Goal: Task Accomplishment & Management: Manage account settings

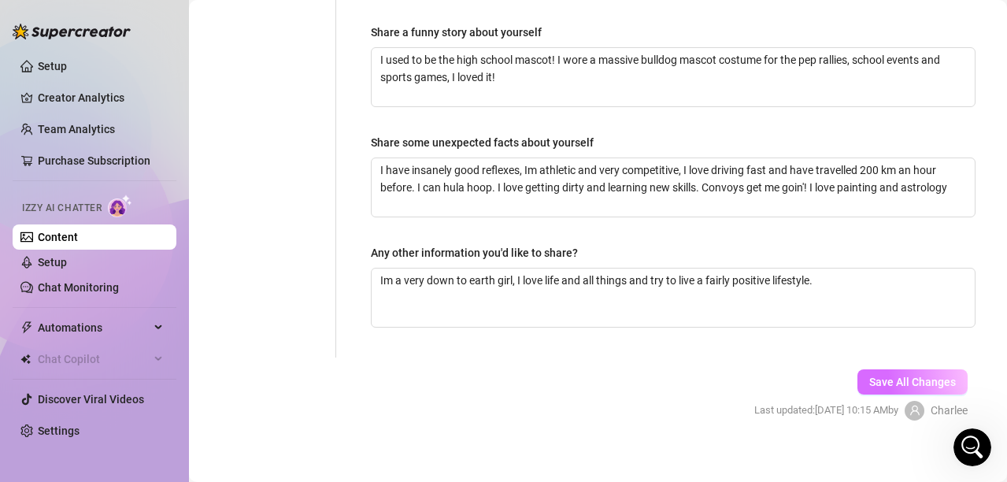
scroll to position [957, 0]
click at [904, 376] on span "Save All Changes" at bounding box center [912, 382] width 87 height 13
click at [67, 264] on link "Setup" at bounding box center [52, 262] width 29 height 13
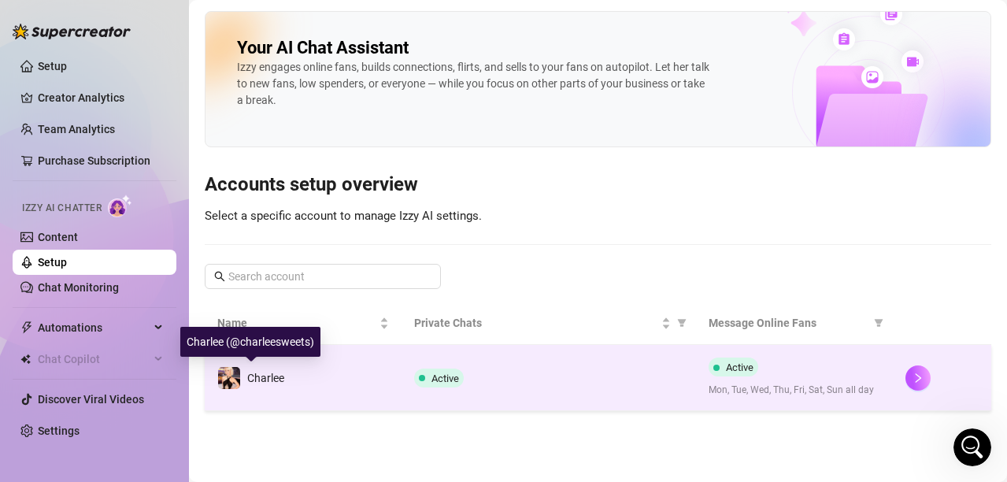
click at [262, 373] on span "Charlee" at bounding box center [265, 378] width 37 height 13
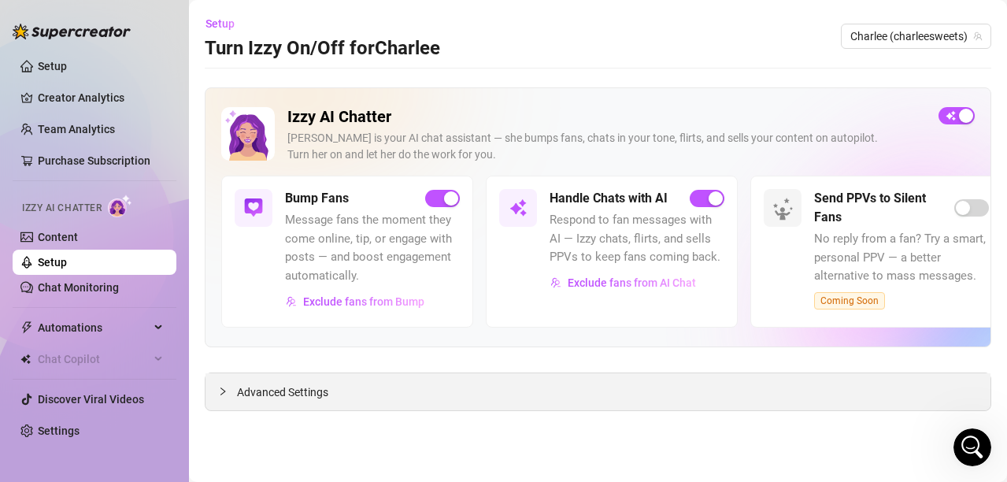
click at [269, 391] on span "Advanced Settings" at bounding box center [282, 391] width 91 height 17
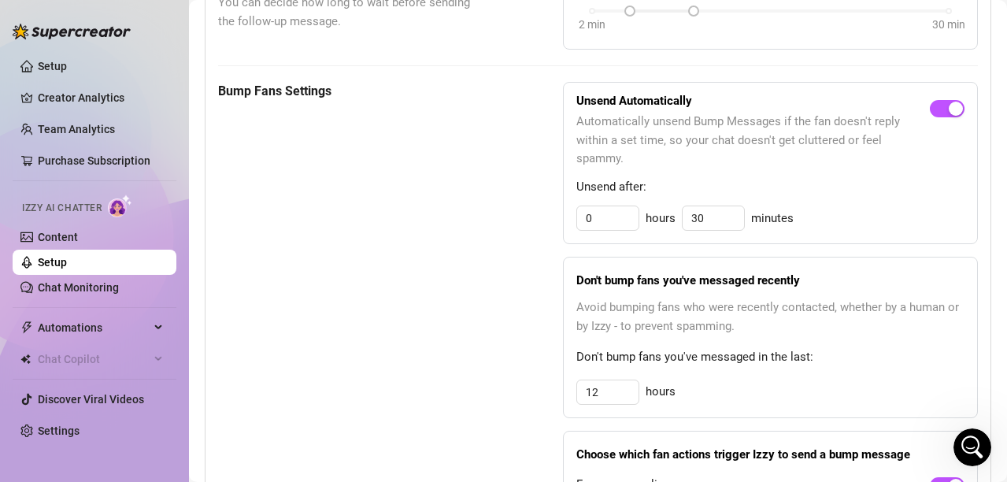
scroll to position [787, 0]
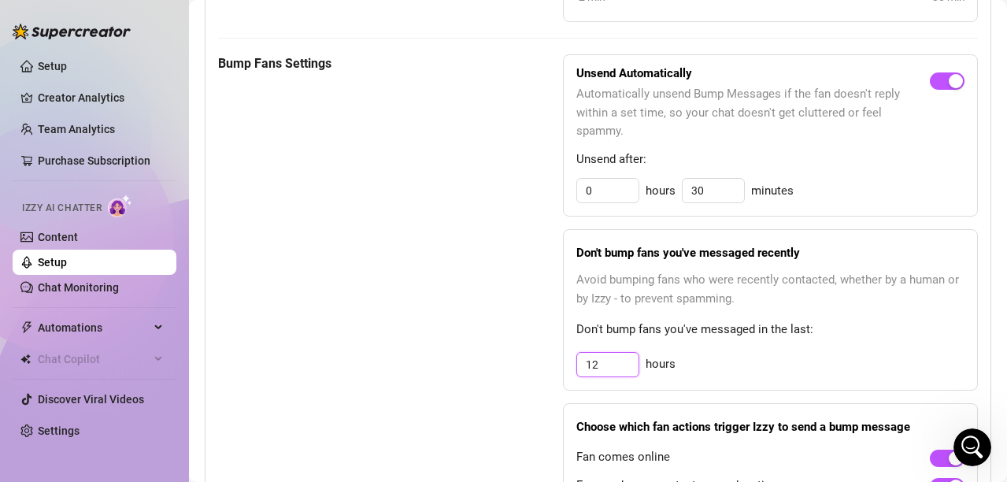
drag, startPoint x: 608, startPoint y: 366, endPoint x: 580, endPoint y: 365, distance: 28.4
click at [596, 366] on input "12" at bounding box center [607, 365] width 61 height 24
click at [583, 365] on input "12" at bounding box center [607, 365] width 61 height 24
drag, startPoint x: 598, startPoint y: 362, endPoint x: 535, endPoint y: 354, distance: 63.5
click at [535, 354] on div "Bump Fans Settings Unsend Automatically Automatically unsend Bump Messages if t…" at bounding box center [598, 297] width 760 height 486
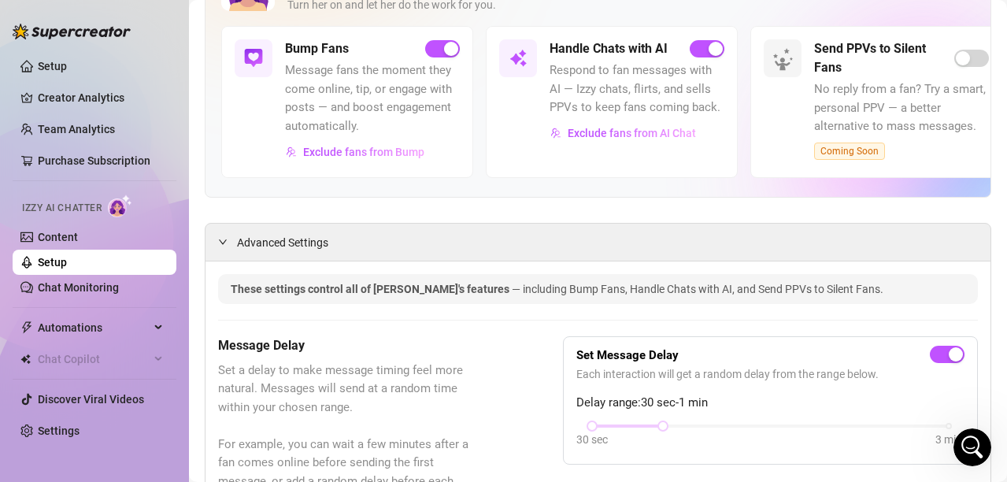
scroll to position [0, 0]
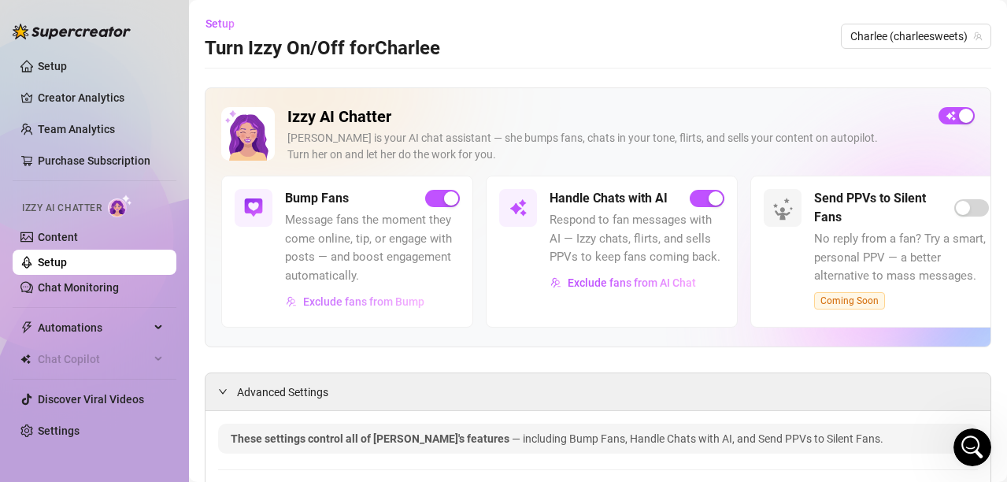
type input "24"
click at [382, 298] on span "Exclude fans from Bump" at bounding box center [363, 301] width 121 height 13
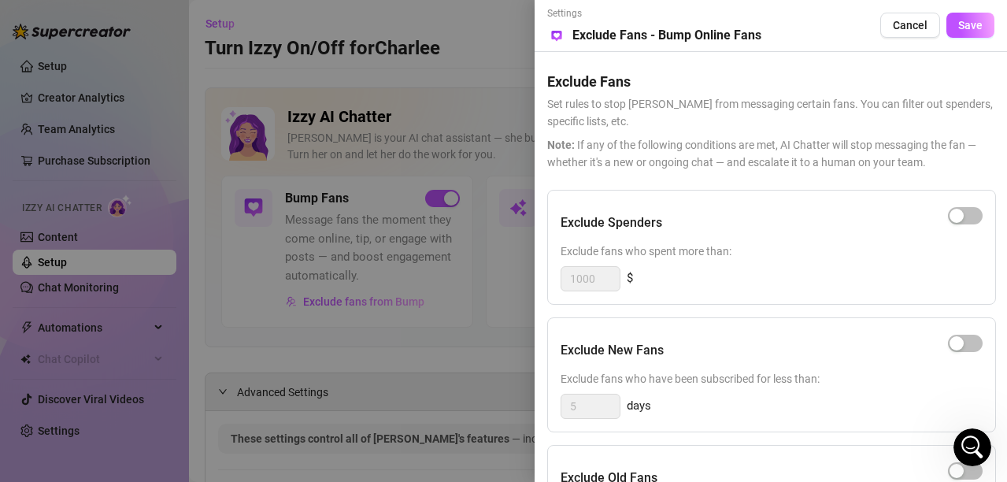
click at [813, 271] on div "1000 $" at bounding box center [772, 278] width 422 height 25
click at [737, 83] on h5 "Exclude Fans" at bounding box center [770, 81] width 447 height 21
click at [887, 18] on button "Cancel" at bounding box center [910, 25] width 60 height 25
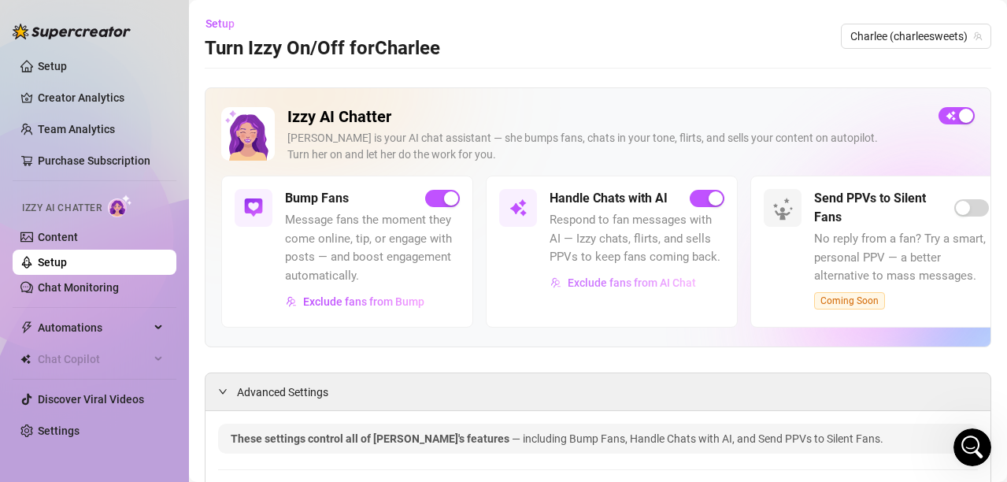
click at [600, 277] on span "Exclude fans from AI Chat" at bounding box center [632, 282] width 128 height 13
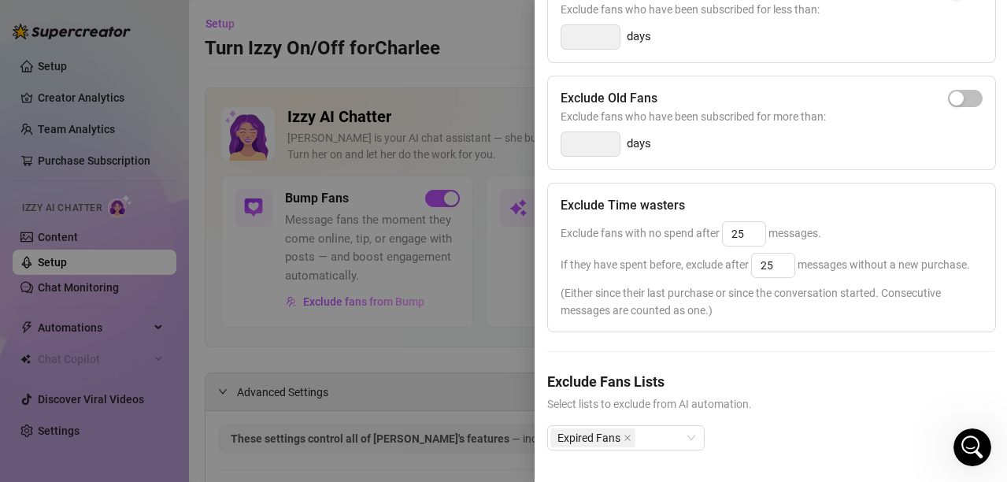
scroll to position [359, 0]
drag, startPoint x: 747, startPoint y: 199, endPoint x: 663, endPoint y: 167, distance: 90.2
click at [665, 183] on div "Exclude Time wasters Exclude fans with no spend after 25 messages. If they have…" at bounding box center [771, 258] width 449 height 150
type input "50"
drag, startPoint x: 776, startPoint y: 237, endPoint x: 720, endPoint y: 237, distance: 55.9
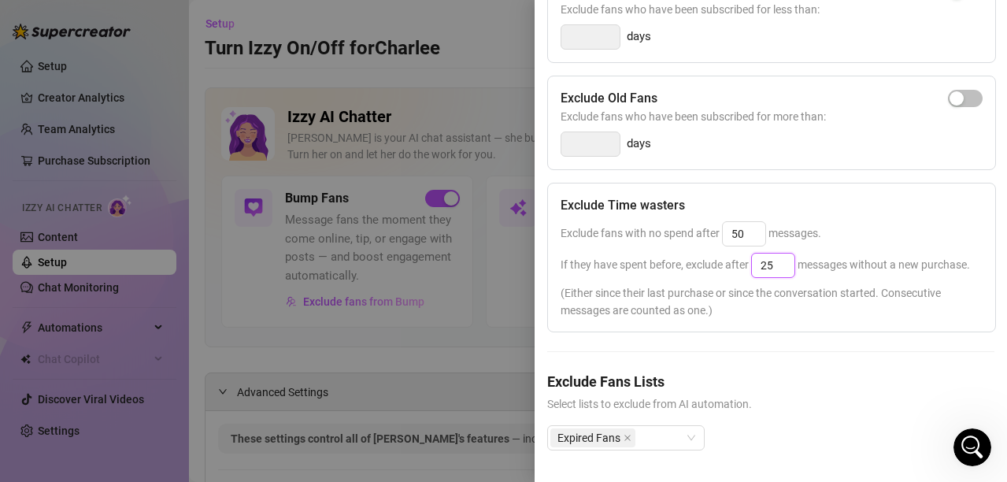
click at [720, 258] on span "If they have spent before, exclude after 25 messages without a new purchase." at bounding box center [765, 264] width 409 height 13
type input "50"
click at [796, 371] on h5 "Exclude Fans Lists" at bounding box center [770, 381] width 447 height 21
click at [988, 359] on div "Settings Preview Exclude Fans - Handle Chats with AI Cancel Save Exclude Fans S…" at bounding box center [771, 241] width 472 height 482
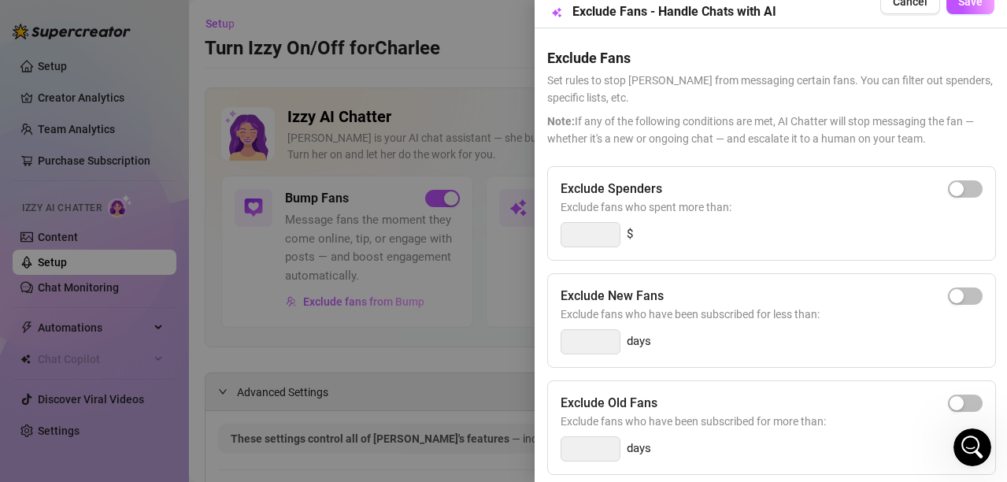
scroll to position [0, 0]
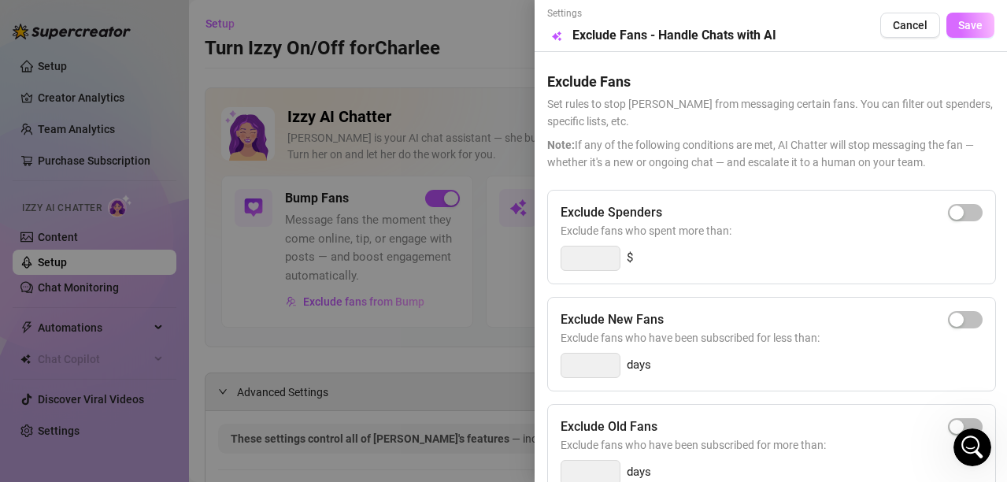
click at [958, 24] on span "Save" at bounding box center [970, 25] width 24 height 13
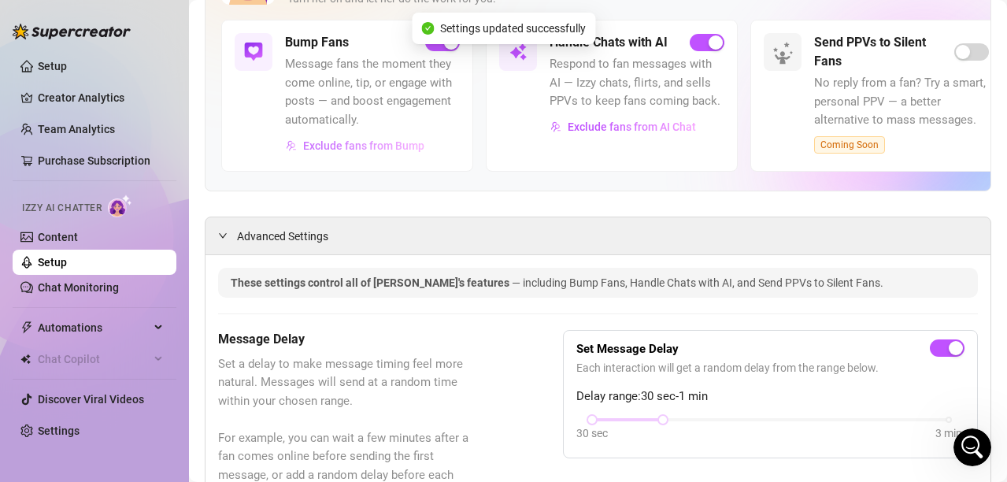
scroll to position [157, 0]
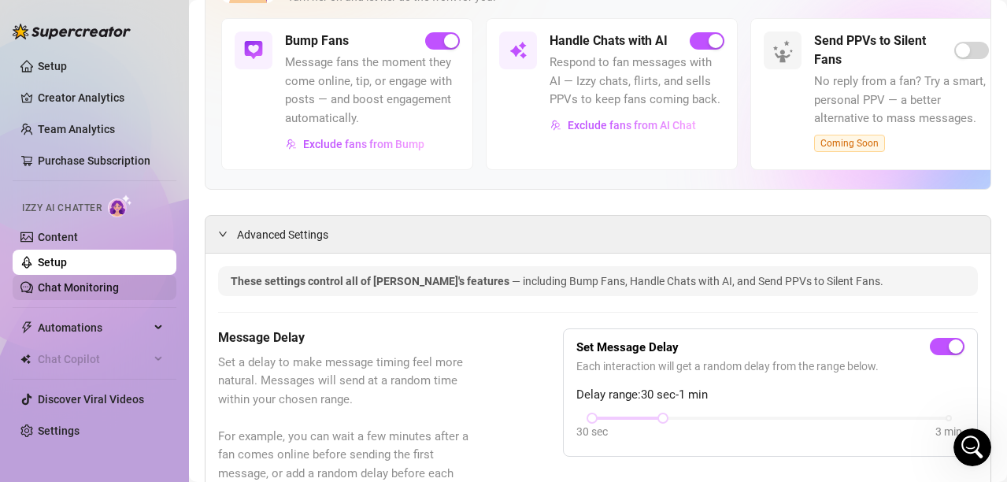
click at [80, 283] on link "Chat Monitoring" at bounding box center [78, 287] width 81 height 13
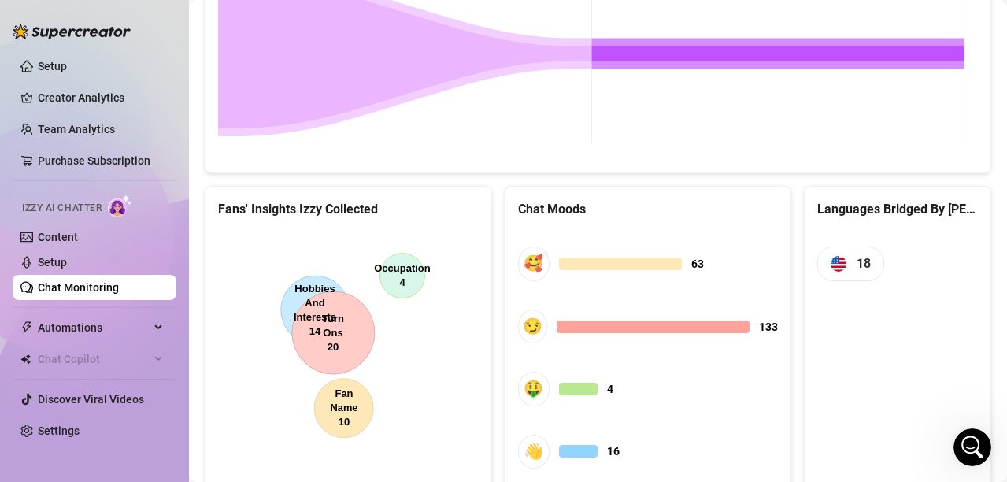
scroll to position [710, 0]
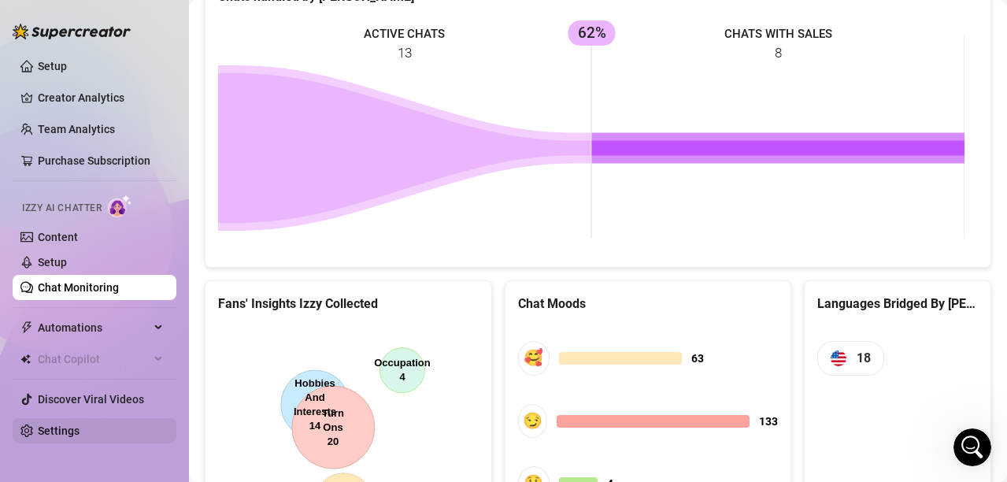
click at [46, 427] on link "Settings" at bounding box center [59, 430] width 42 height 13
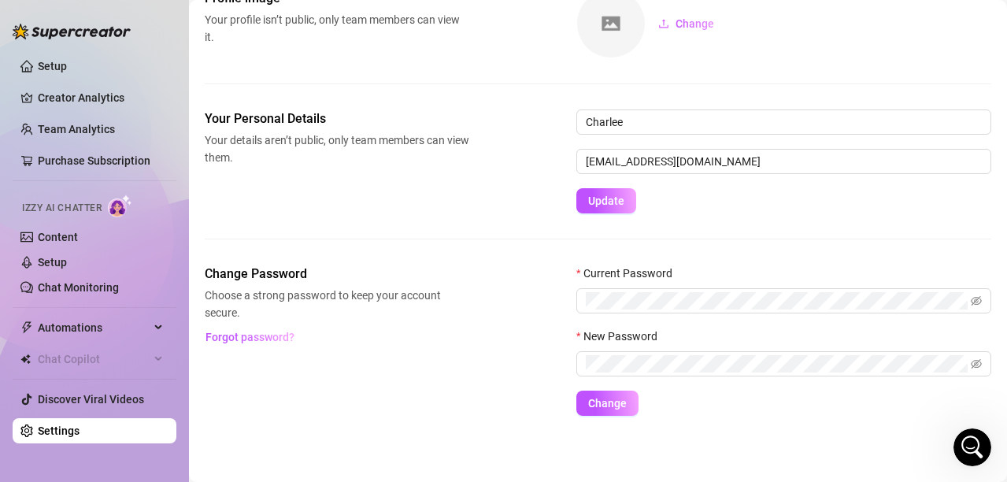
scroll to position [102, 0]
click at [50, 66] on link "Setup" at bounding box center [52, 66] width 29 height 13
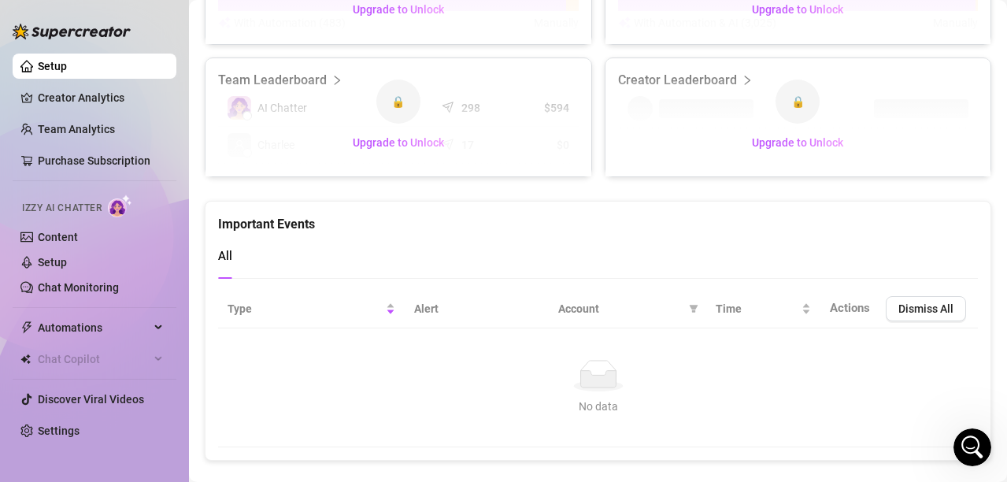
scroll to position [736, 0]
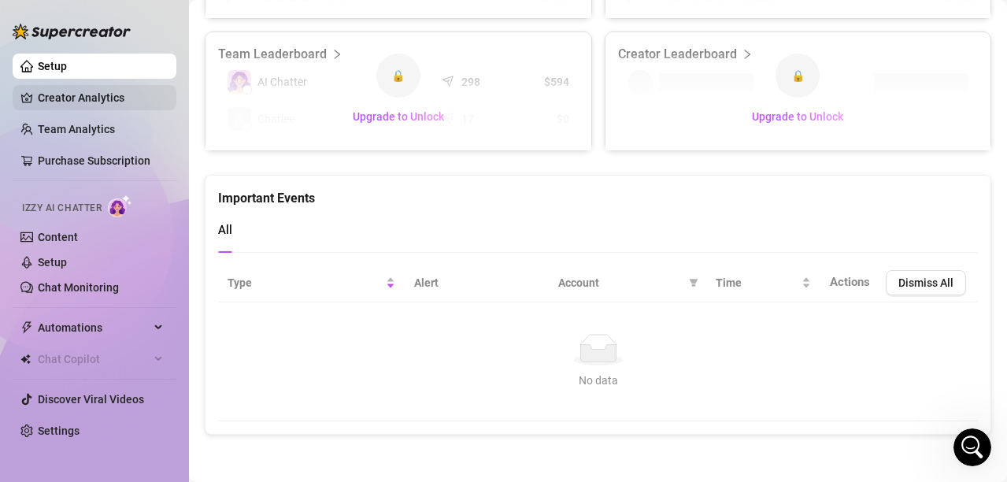
click at [38, 96] on link "Creator Analytics" at bounding box center [101, 97] width 126 height 25
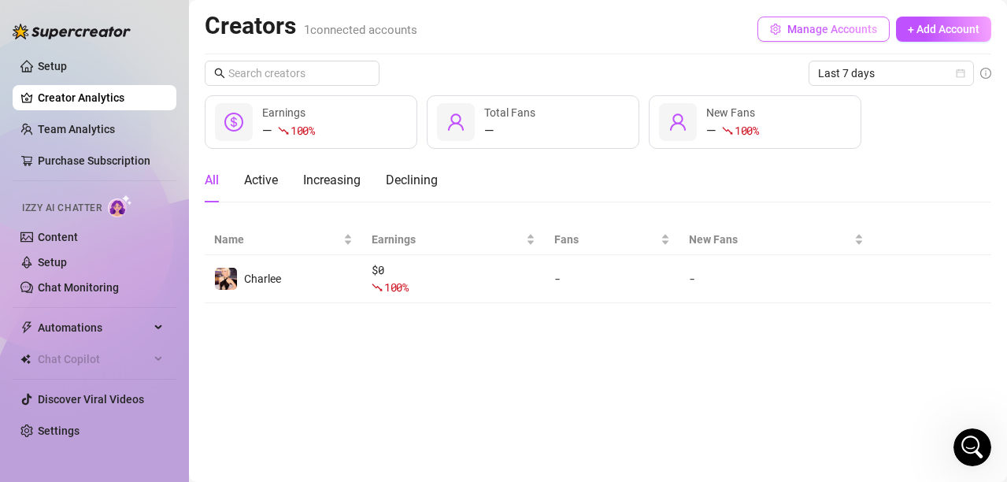
click at [802, 29] on span "Manage Accounts" at bounding box center [832, 29] width 90 height 13
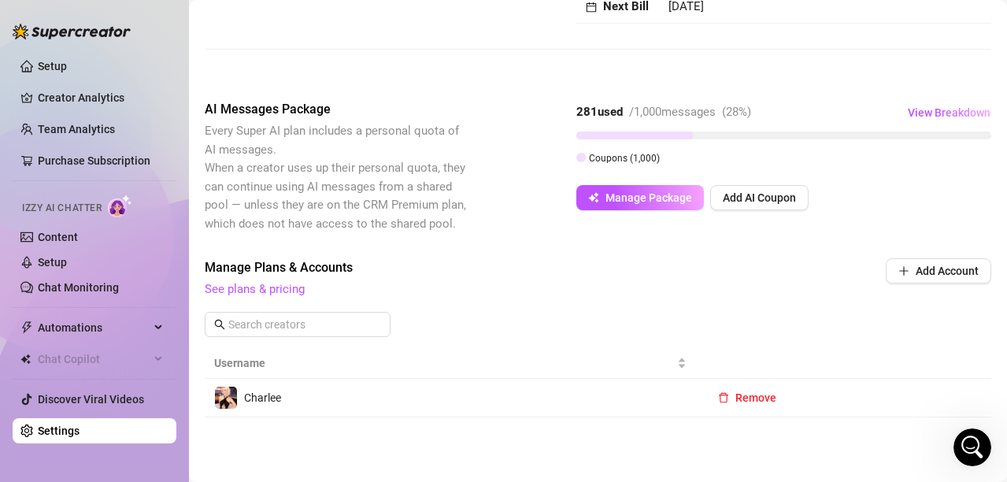
scroll to position [275, 0]
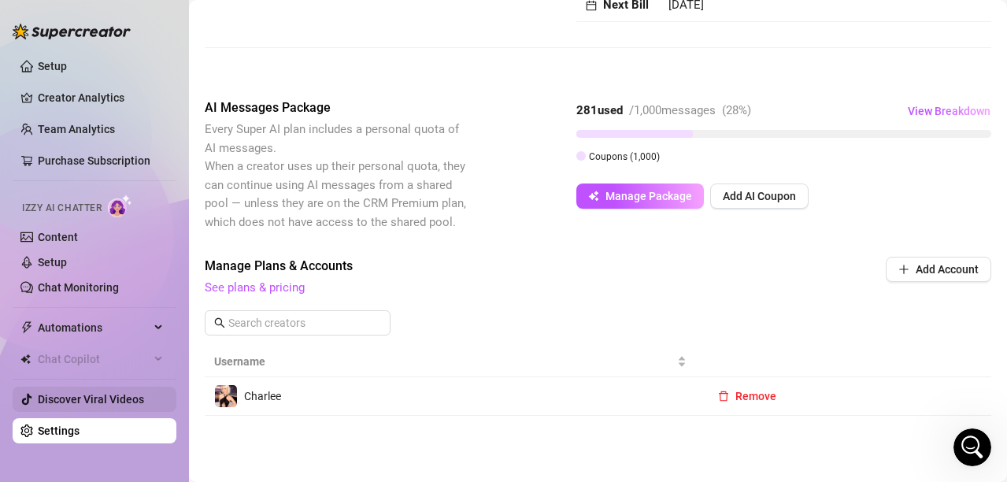
click at [68, 404] on link "Discover Viral Videos" at bounding box center [91, 399] width 106 height 13
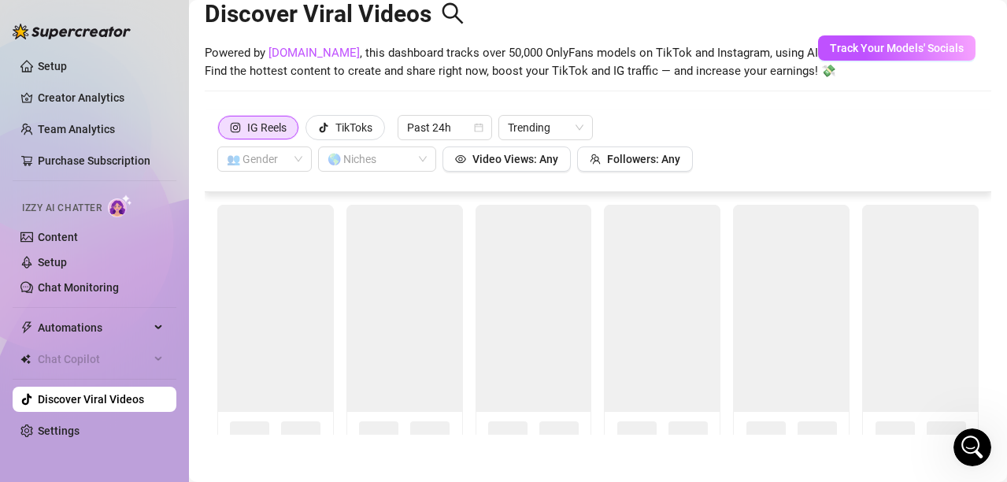
scroll to position [35, 0]
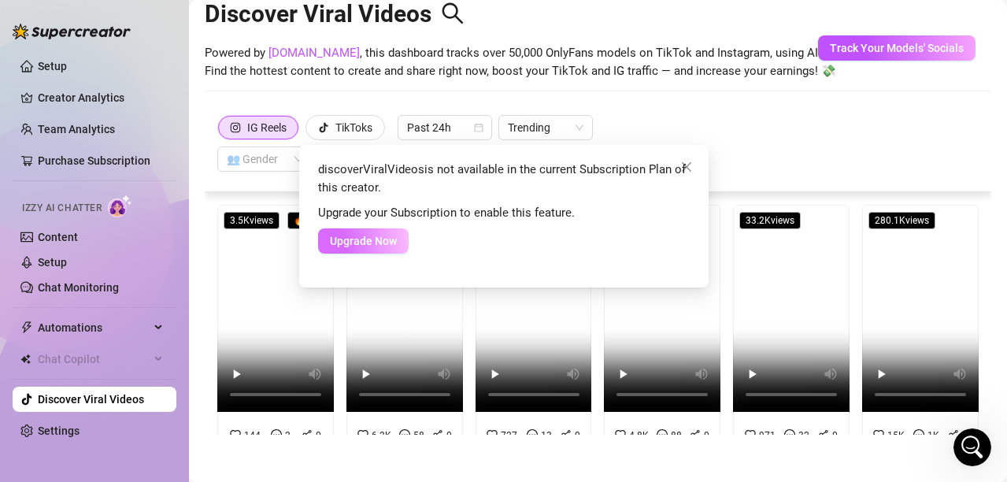
click at [352, 239] on span "Upgrade Now" at bounding box center [363, 241] width 67 height 13
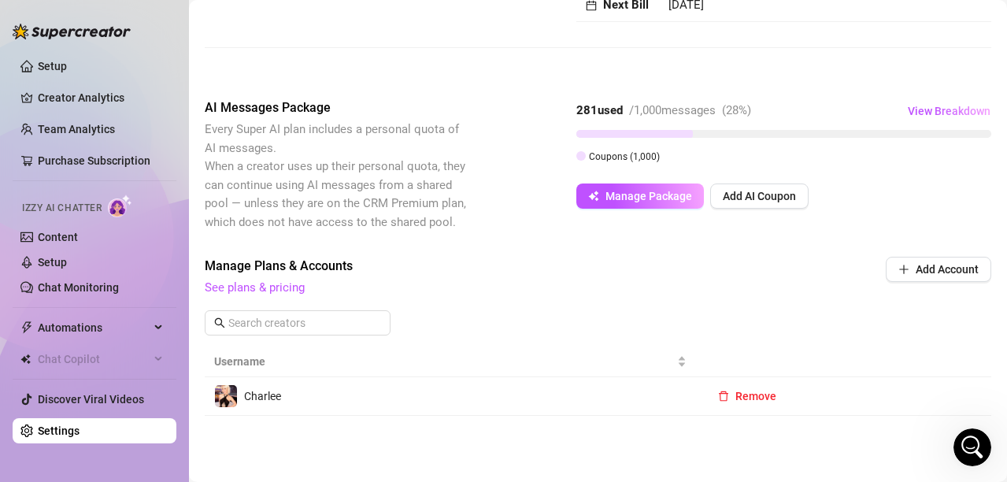
scroll to position [275, 0]
click at [264, 283] on link "See plans & pricing" at bounding box center [255, 287] width 100 height 14
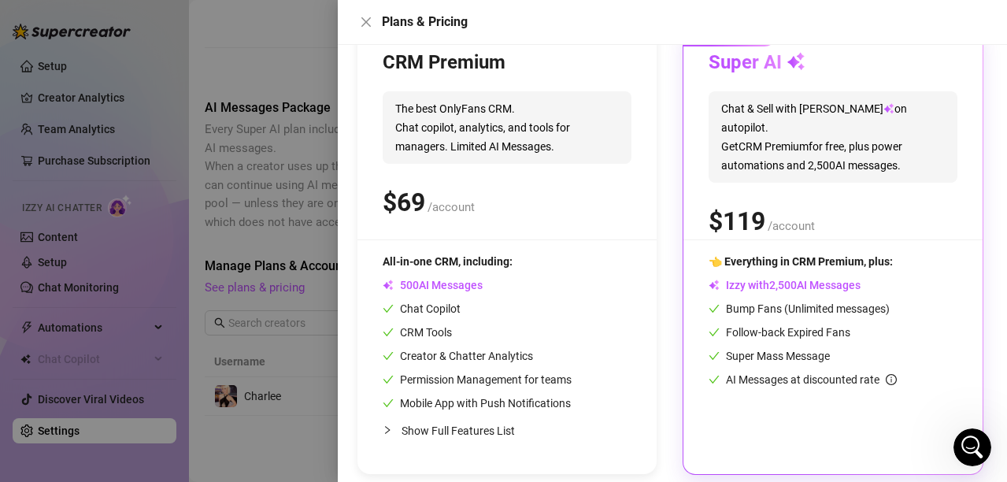
scroll to position [217, 0]
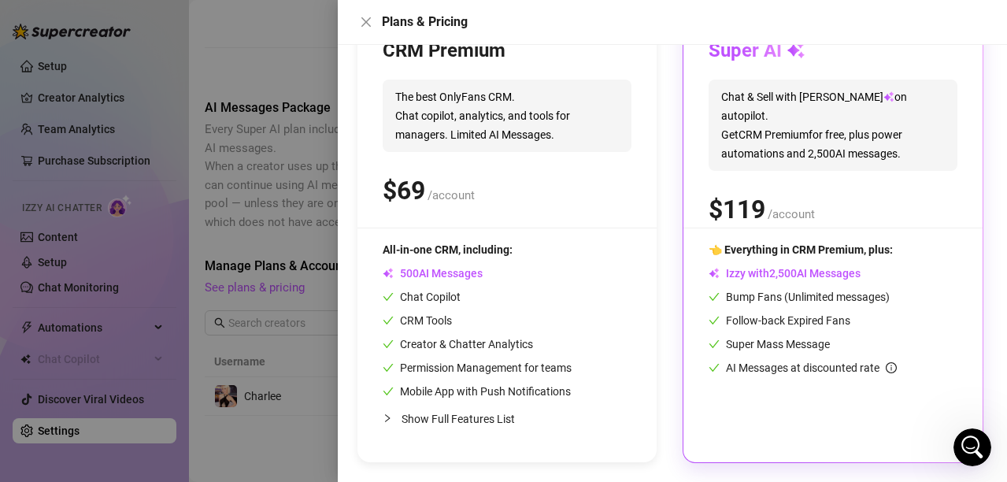
click at [263, 181] on div at bounding box center [503, 241] width 1007 height 482
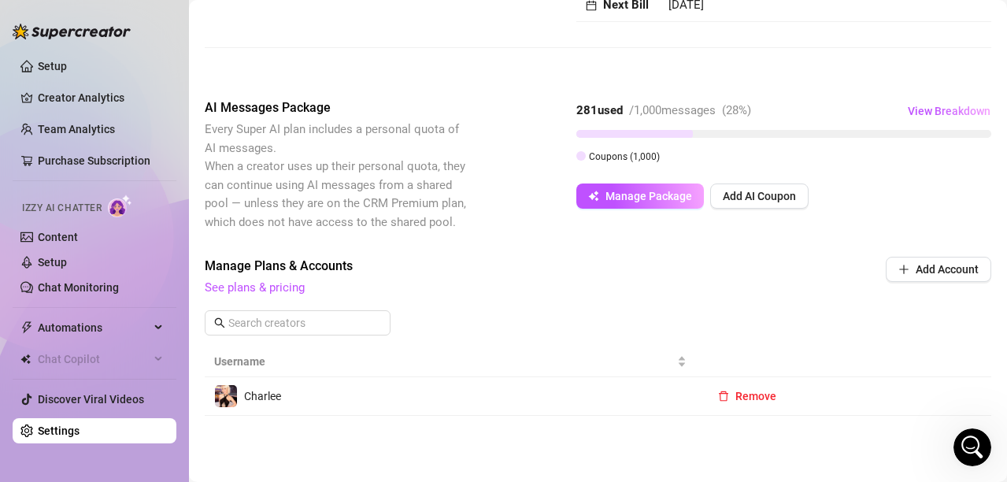
scroll to position [275, 0]
click at [739, 198] on span "Add AI Coupon" at bounding box center [759, 196] width 73 height 13
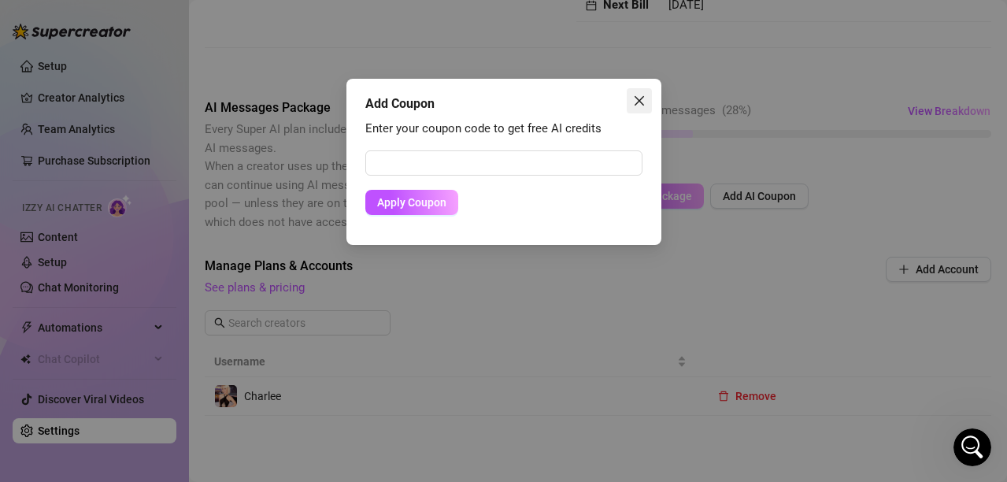
click at [646, 107] on button "Close" at bounding box center [639, 100] width 25 height 25
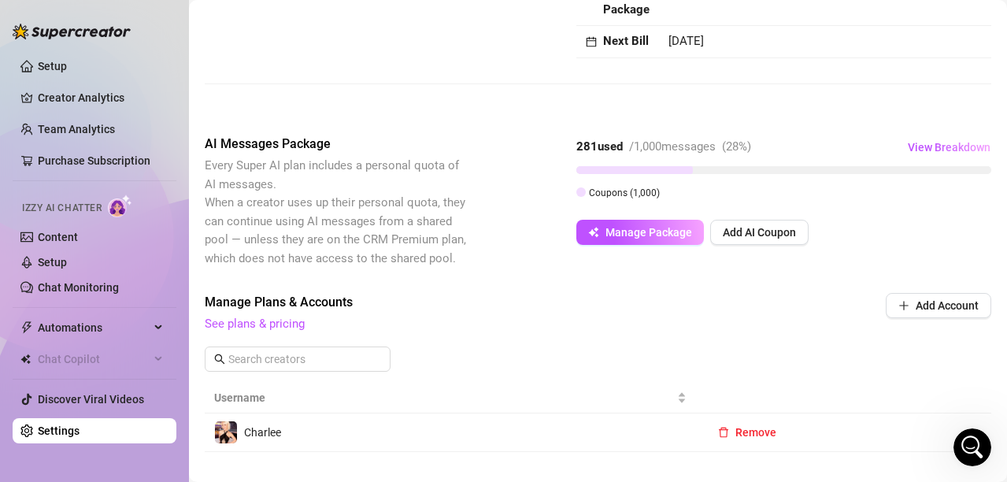
scroll to position [117, 0]
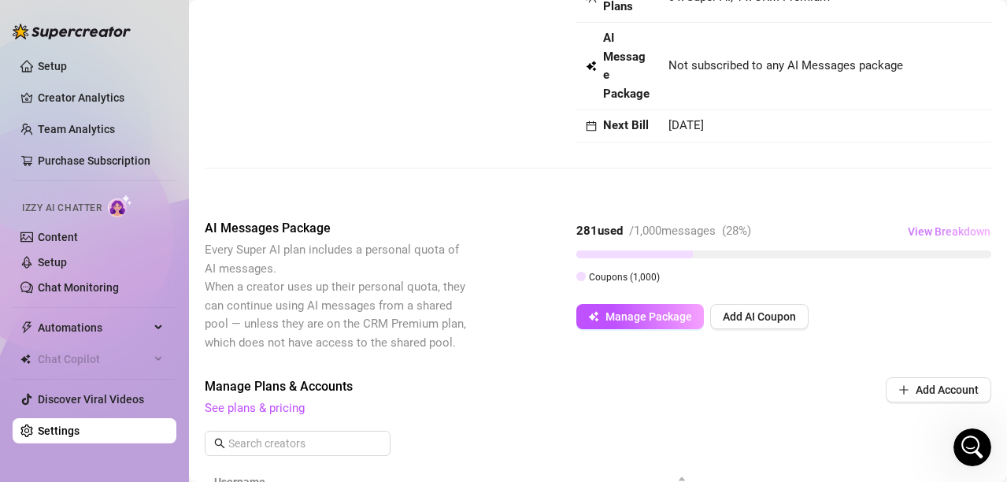
click at [913, 238] on span "View Breakdown" at bounding box center [949, 231] width 83 height 13
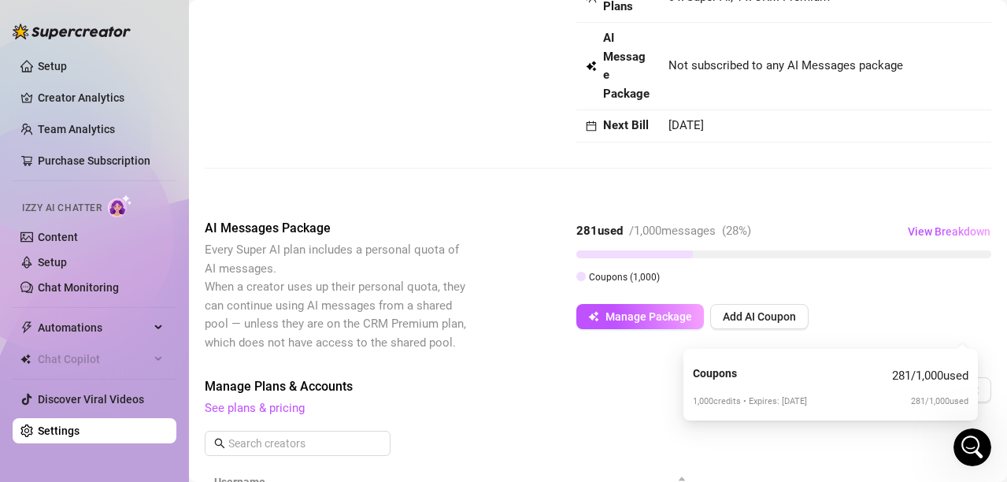
scroll to position [0, 0]
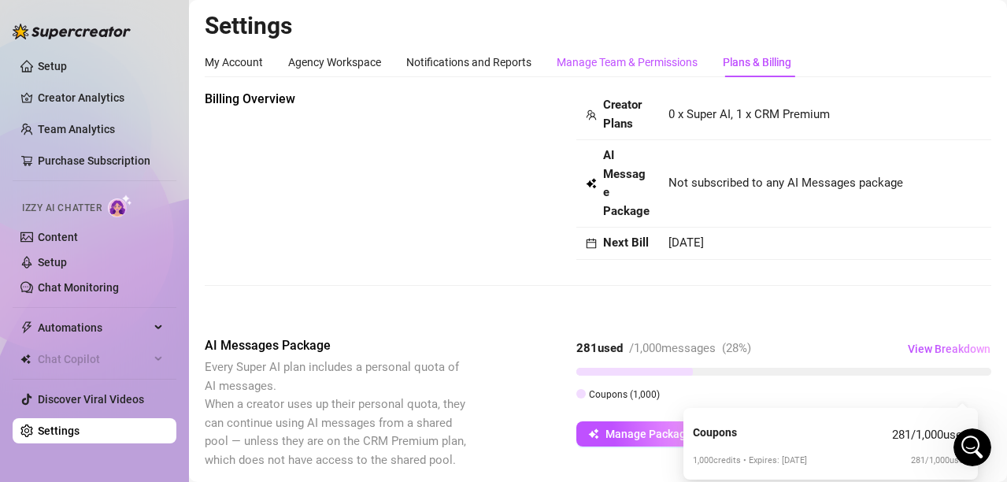
click at [615, 56] on div "Manage Team & Permissions" at bounding box center [627, 62] width 141 height 17
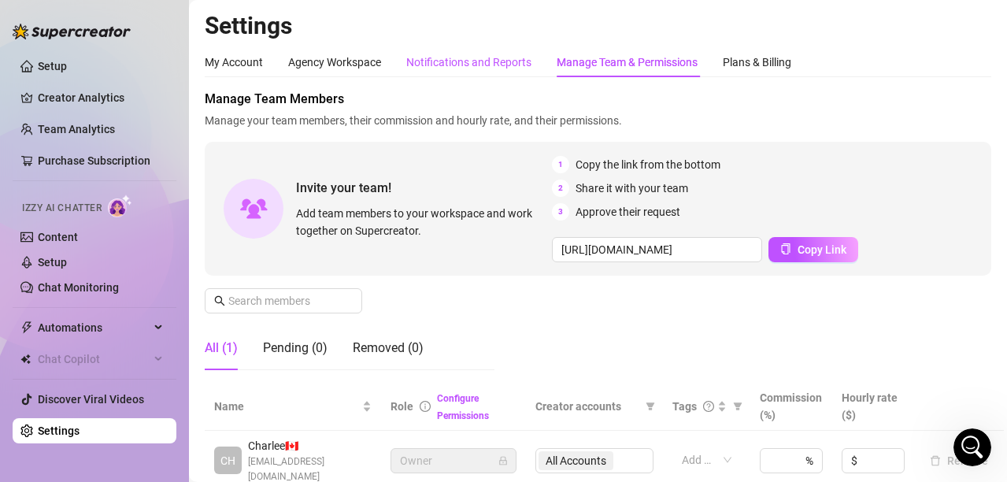
click at [483, 66] on div "Notifications and Reports" at bounding box center [468, 62] width 125 height 17
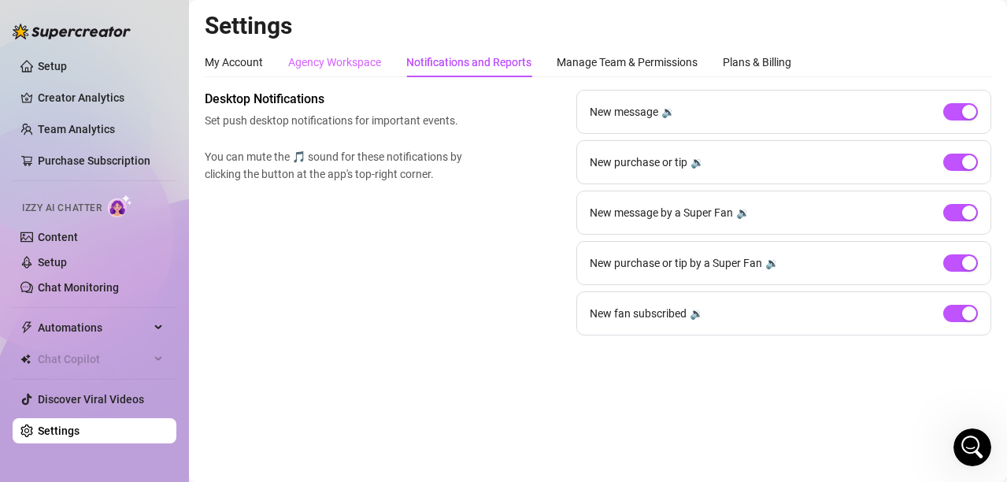
click at [314, 51] on div "Agency Workspace" at bounding box center [334, 62] width 93 height 30
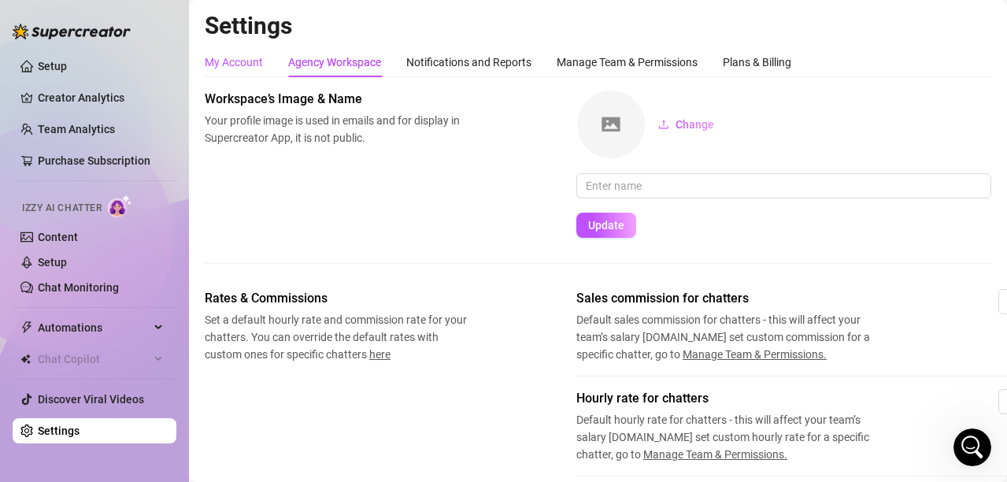
click at [222, 58] on div "My Account" at bounding box center [234, 62] width 58 height 17
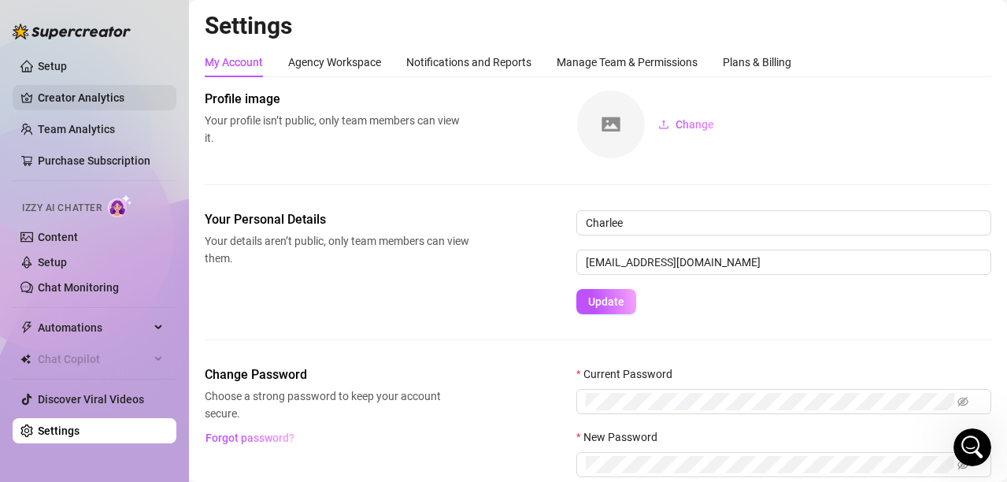
click at [72, 99] on link "Creator Analytics" at bounding box center [101, 97] width 126 height 25
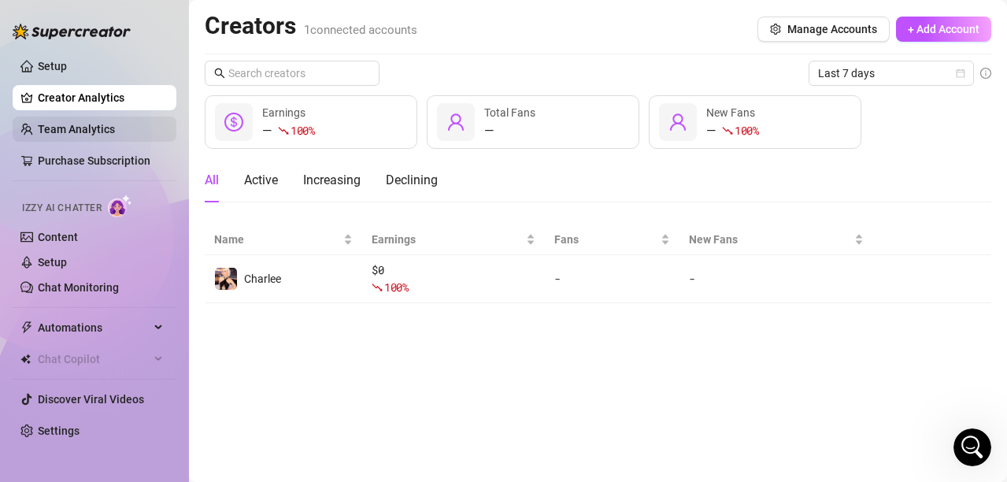
click at [65, 132] on link "Team Analytics" at bounding box center [76, 129] width 77 height 13
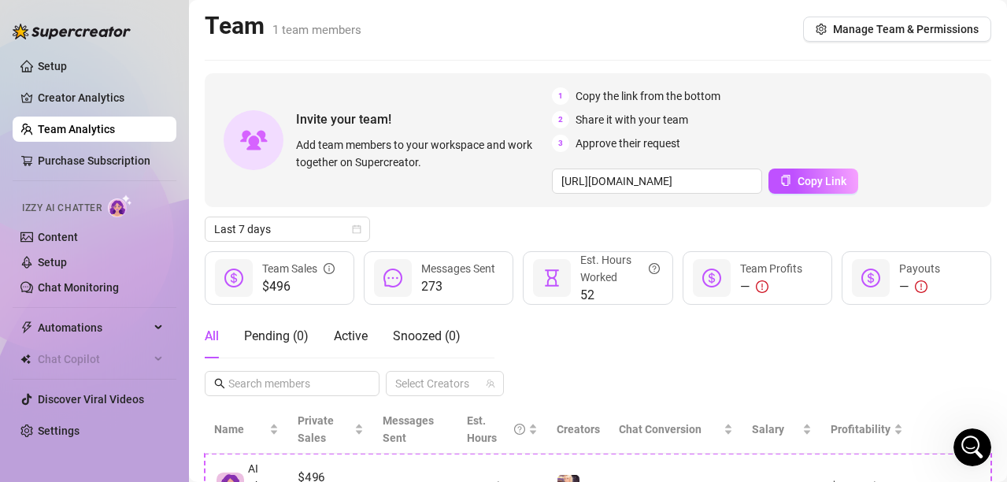
scroll to position [134, 0]
